Goal: Task Accomplishment & Management: Manage account settings

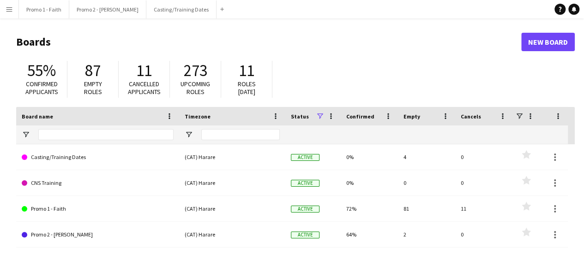
click at [9, 8] on app-icon "Menu" at bounding box center [9, 9] width 7 height 7
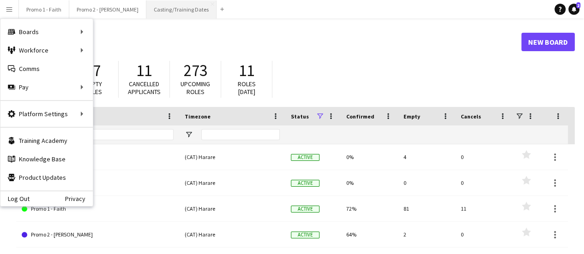
click at [146, 11] on button "Casting/Training Dates Close" at bounding box center [181, 9] width 70 height 18
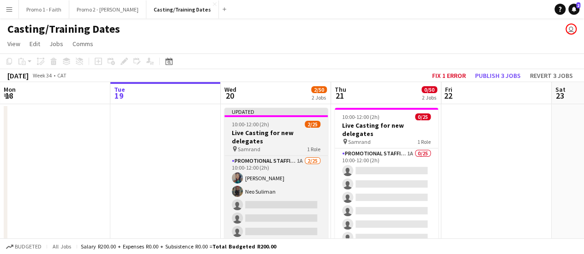
click at [293, 113] on div "Updated" at bounding box center [275, 111] width 103 height 7
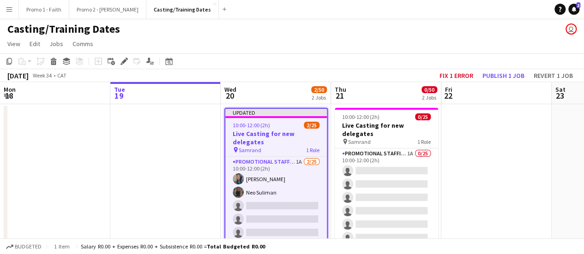
click at [272, 132] on h3 "Live Casting for new delegates" at bounding box center [276, 138] width 102 height 17
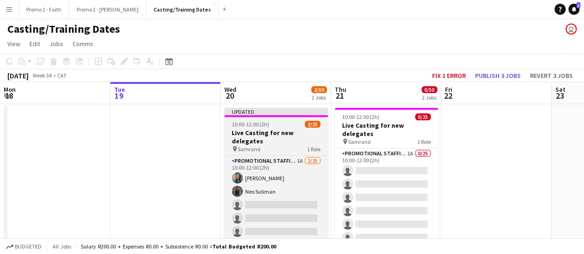
scroll to position [0, 221]
click at [272, 132] on h3 "Live Casting for new delegates" at bounding box center [275, 137] width 103 height 17
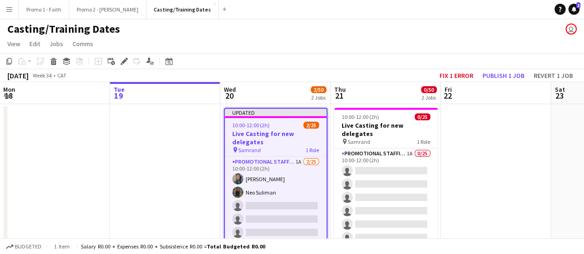
click at [272, 132] on h3 "Live Casting for new delegates" at bounding box center [276, 138] width 102 height 17
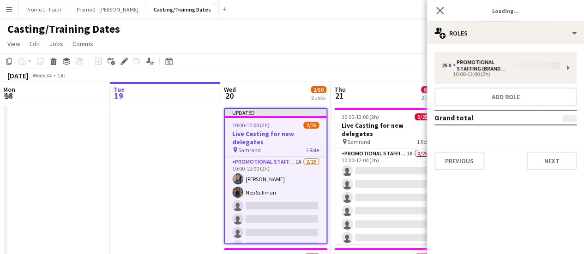
click at [272, 132] on h3 "Live Casting for new delegates" at bounding box center [276, 138] width 102 height 17
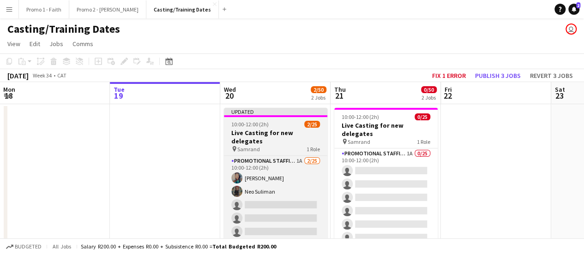
click at [272, 132] on h3 "Live Casting for new delegates" at bounding box center [275, 137] width 103 height 17
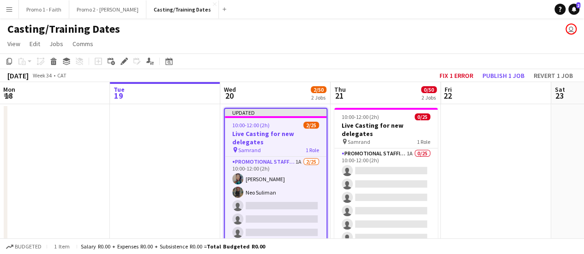
click at [270, 133] on h3 "Live Casting for new delegates" at bounding box center [276, 138] width 102 height 17
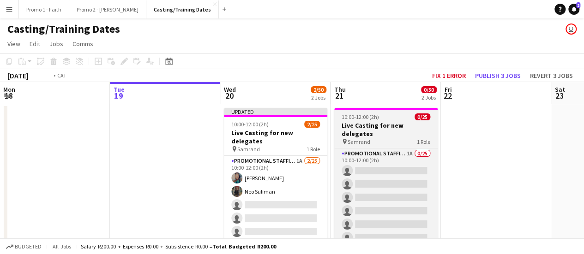
scroll to position [0, 219]
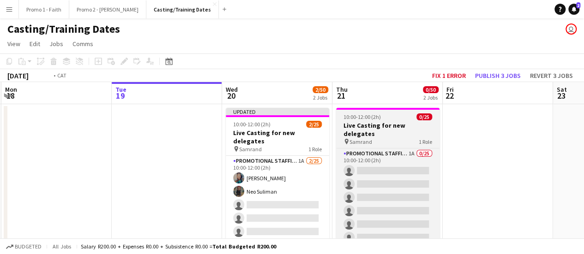
click at [359, 130] on app-job-card "10:00-12:00 (2h) 0/25 Live Casting for new delegates pin Samrand 1 Role Promoti…" at bounding box center [387, 176] width 103 height 137
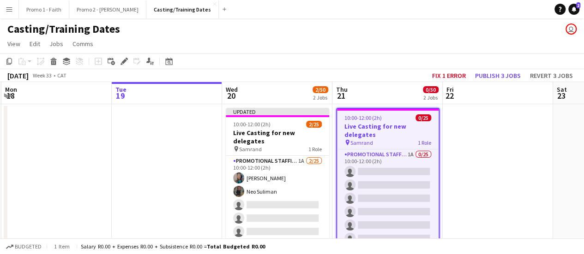
click at [368, 112] on app-job-card "10:00-12:00 (2h) 0/25 Live Casting for new delegates pin Samrand 1 Role Promoti…" at bounding box center [387, 176] width 103 height 137
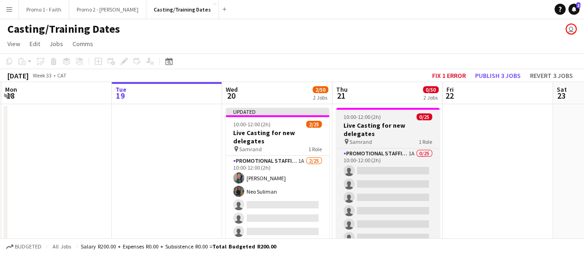
scroll to position [0, 219]
click at [368, 112] on app-job-card "10:00-12:00 (2h) 0/25 Live Casting for new delegates pin Samrand 1 Role Promoti…" at bounding box center [387, 176] width 103 height 137
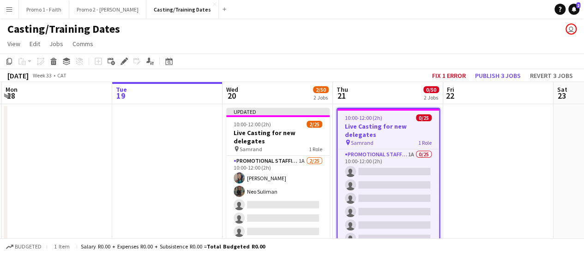
click at [368, 112] on app-job-card "10:00-12:00 (2h) 0/25 Live Casting for new delegates pin Samrand 1 Role Promoti…" at bounding box center [387, 176] width 103 height 137
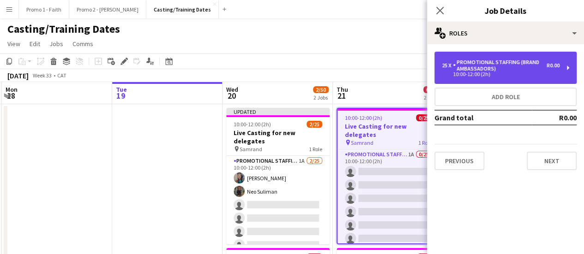
click at [534, 70] on div "Promotional Staffing (Brand Ambassadors)" at bounding box center [500, 65] width 94 height 13
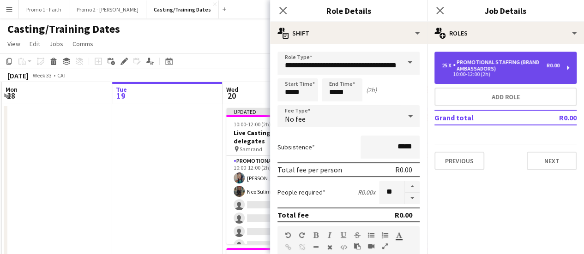
click at [517, 64] on div "Promotional Staffing (Brand Ambassadors)" at bounding box center [500, 65] width 94 height 13
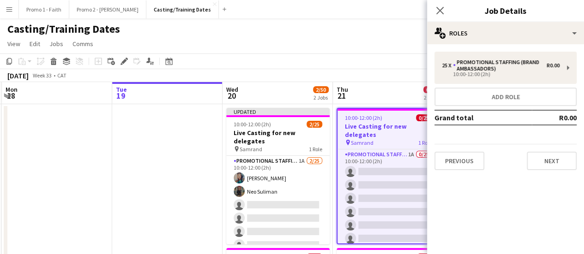
click at [437, 2] on div "Close pop-in" at bounding box center [440, 10] width 26 height 21
click at [439, 15] on app-icon "Close pop-in" at bounding box center [439, 10] width 13 height 13
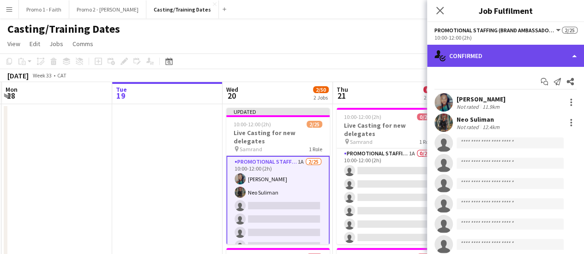
click at [571, 57] on div "single-neutral-actions-check-2 Confirmed" at bounding box center [505, 56] width 157 height 22
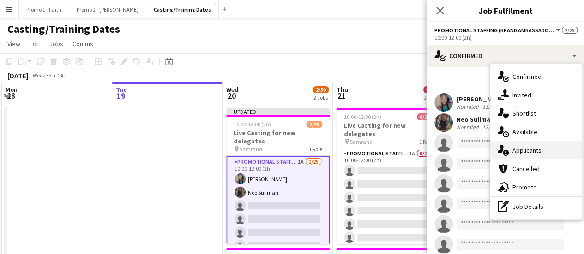
click at [523, 152] on div "single-neutral-actions-information Applicants" at bounding box center [535, 150] width 91 height 18
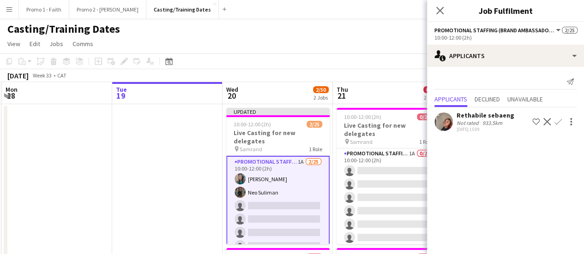
click at [558, 119] on app-icon "Confirm" at bounding box center [557, 121] width 7 height 7
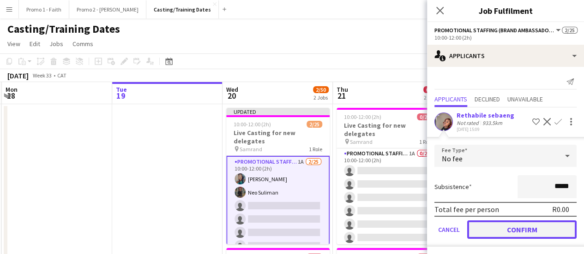
click at [522, 228] on button "Confirm" at bounding box center [521, 230] width 109 height 18
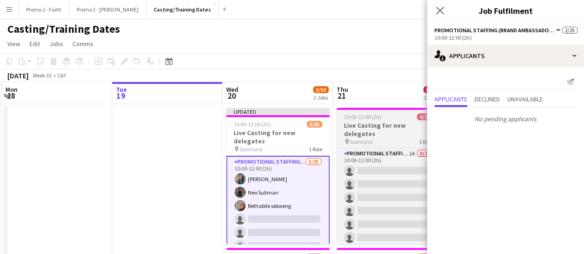
click at [363, 127] on h3 "Live Casting for new delegates" at bounding box center [387, 129] width 103 height 17
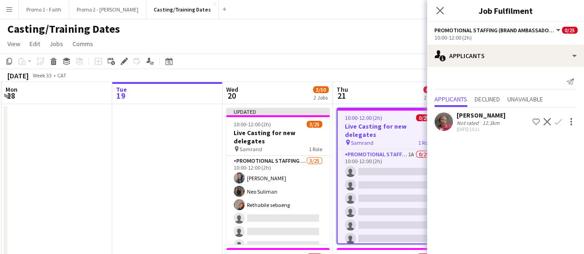
click at [555, 120] on app-icon "Confirm" at bounding box center [557, 121] width 7 height 7
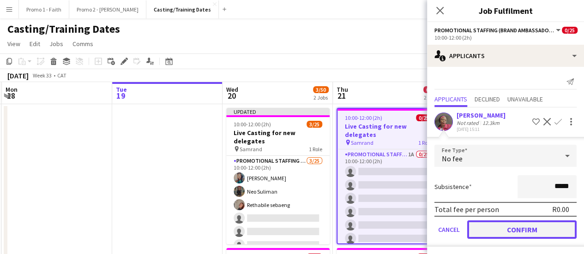
click at [494, 229] on button "Confirm" at bounding box center [521, 230] width 109 height 18
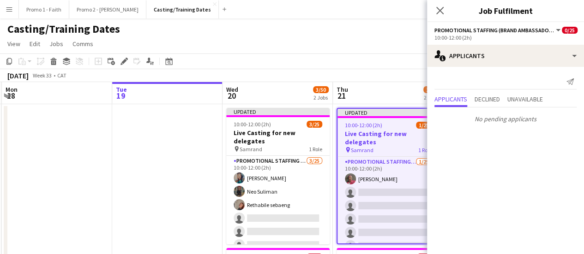
click at [354, 38] on app-page-menu "View Day view expanded Day view collapsed Month view Date picker Jump to [DATE]…" at bounding box center [292, 45] width 584 height 18
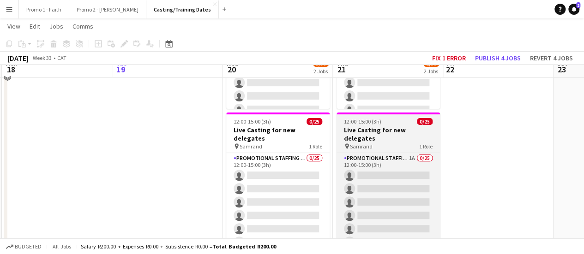
scroll to position [138, 0]
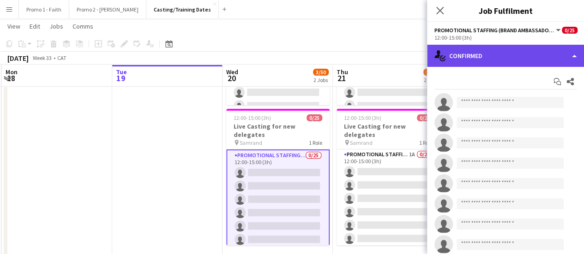
click at [569, 57] on div "single-neutral-actions-check-2 Confirmed" at bounding box center [505, 56] width 157 height 22
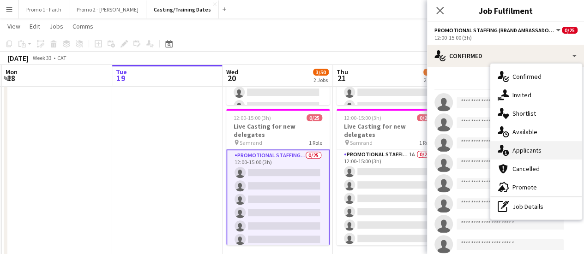
click at [520, 149] on div "single-neutral-actions-information Applicants" at bounding box center [535, 150] width 91 height 18
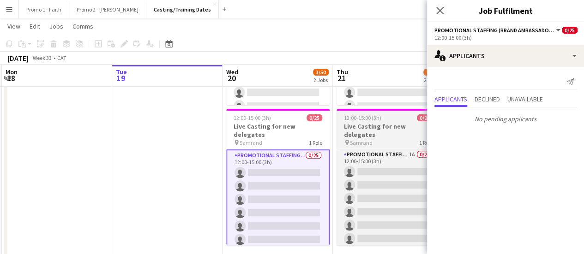
click at [373, 111] on app-job-card "12:00-15:00 (3h) 0/25 Live Casting for new delegates pin Samrand 1 Role Promoti…" at bounding box center [387, 177] width 103 height 137
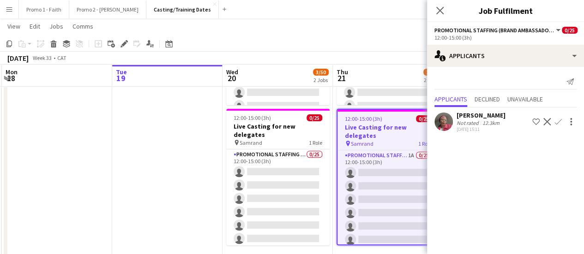
click at [447, 12] on div "Close pop-in" at bounding box center [440, 10] width 26 height 21
click at [440, 8] on icon "Close pop-in" at bounding box center [439, 10] width 9 height 9
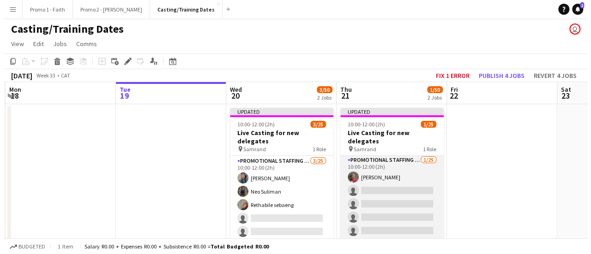
scroll to position [0, 0]
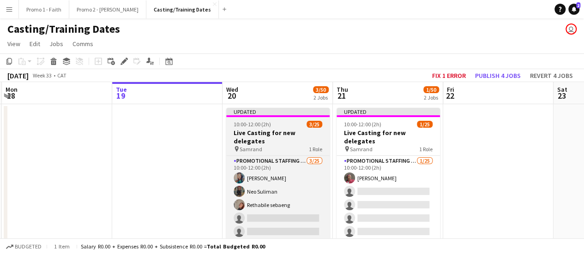
click at [284, 131] on h3 "Live Casting for new delegates" at bounding box center [277, 137] width 103 height 17
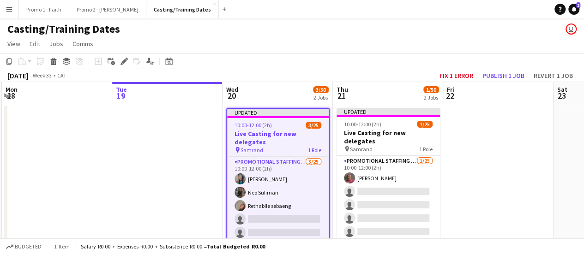
click at [512, 150] on app-date-cell at bounding box center [498, 253] width 110 height 299
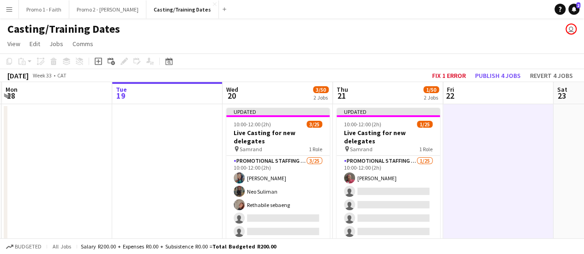
click at [7, 6] on app-icon "Menu" at bounding box center [9, 9] width 7 height 7
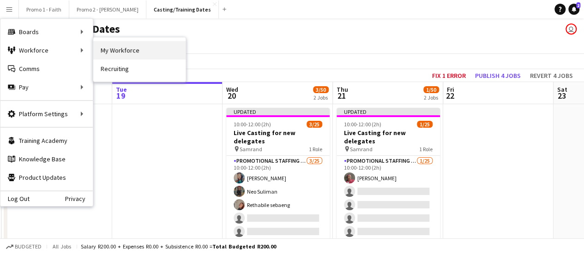
click at [110, 53] on link "My Workforce" at bounding box center [139, 50] width 92 height 18
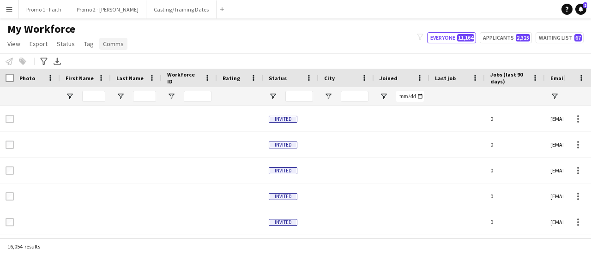
type input "*****"
